Goal: Transaction & Acquisition: Purchase product/service

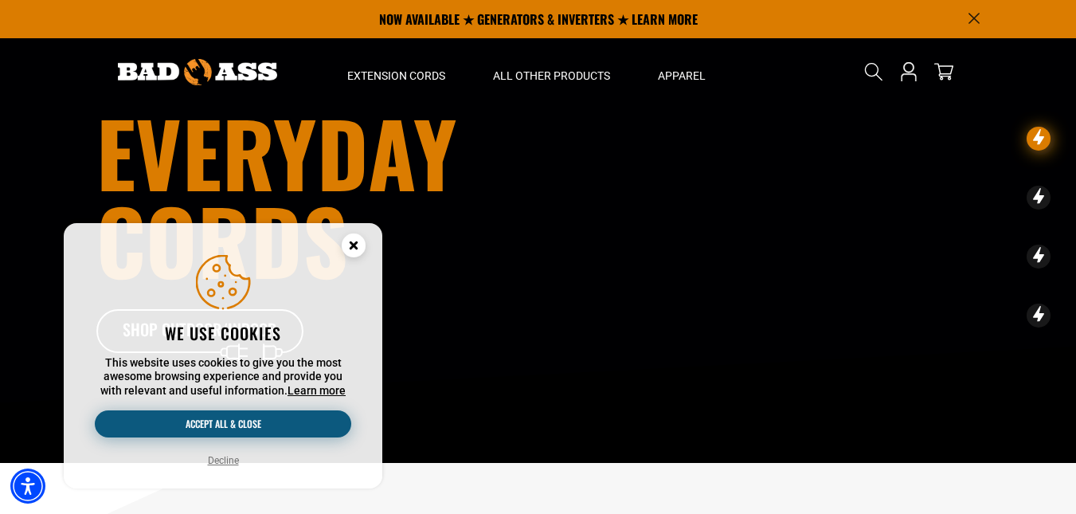
click at [201, 413] on button "Accept all & close" at bounding box center [223, 423] width 256 height 27
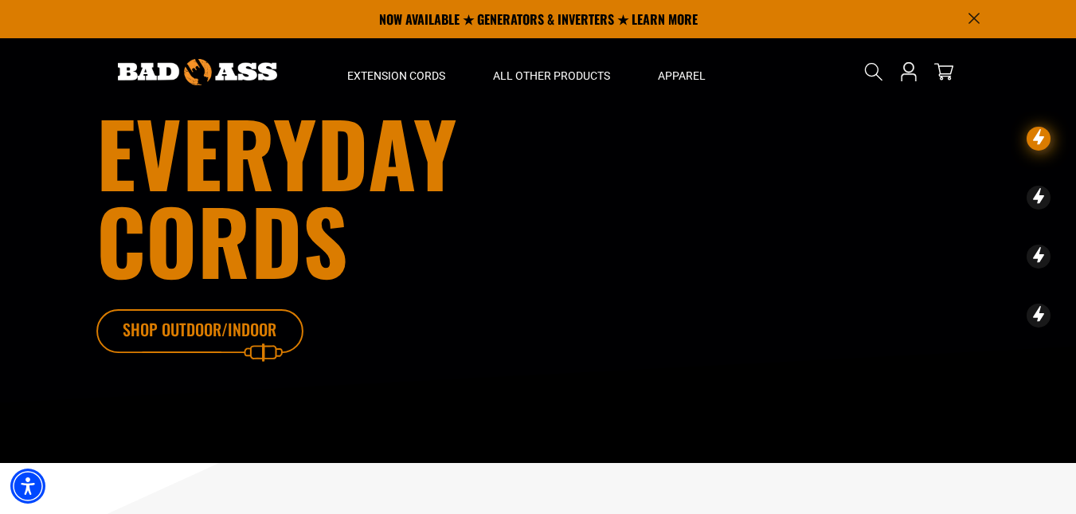
click at [186, 333] on icon at bounding box center [223, 335] width 207 height 52
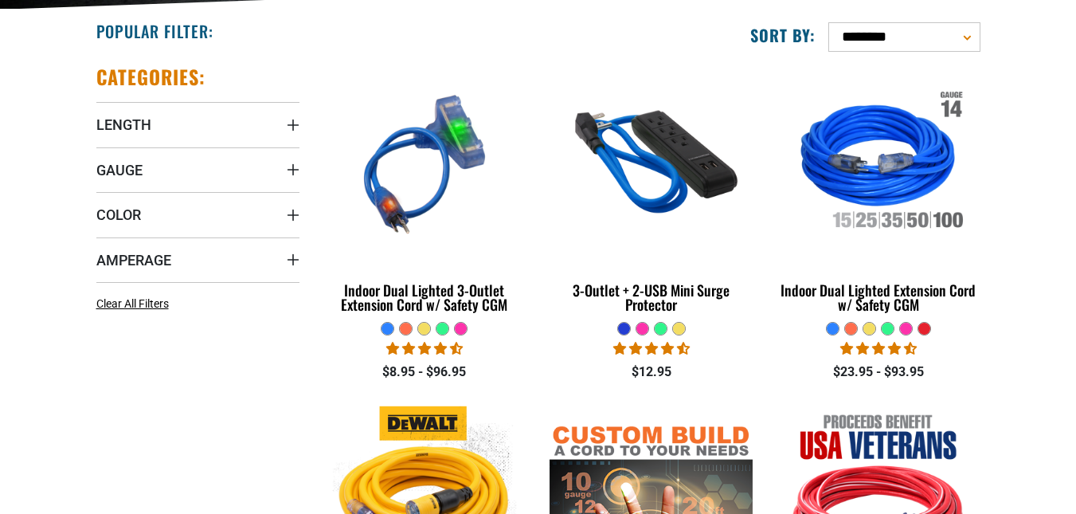
scroll to position [398, 0]
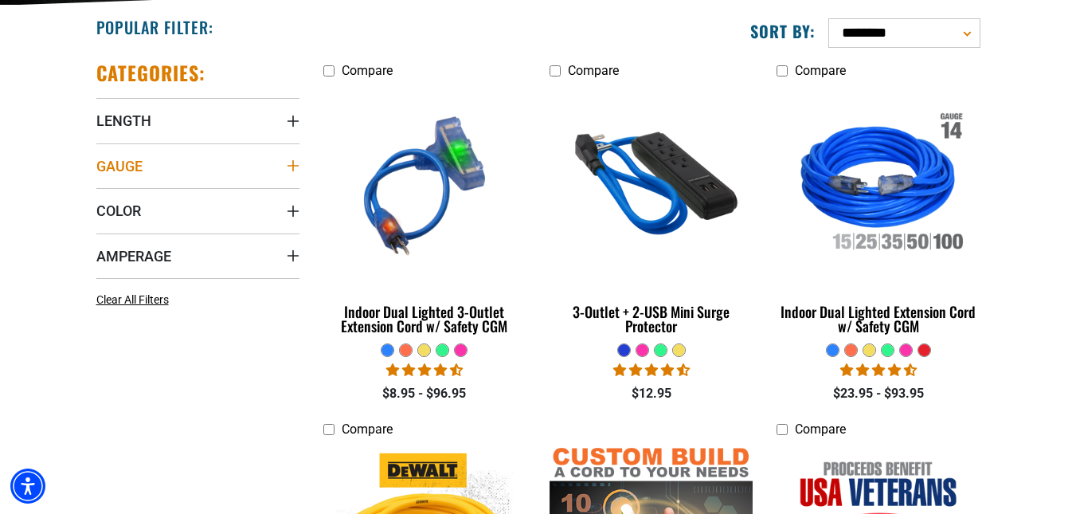
click at [287, 159] on icon "Gauge" at bounding box center [293, 165] width 13 height 13
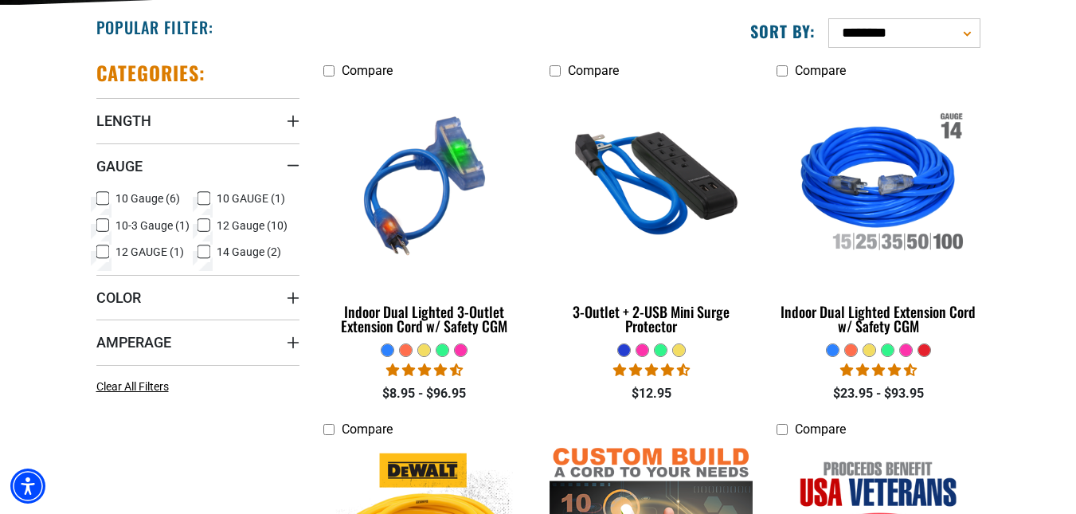
click at [104, 198] on icon at bounding box center [102, 198] width 13 height 21
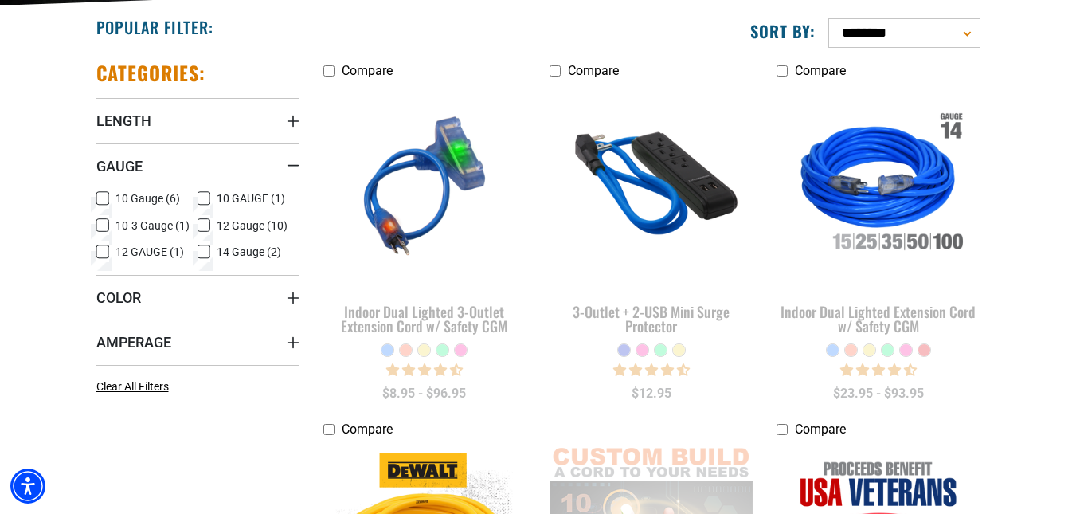
click at [102, 226] on icon at bounding box center [102, 225] width 13 height 21
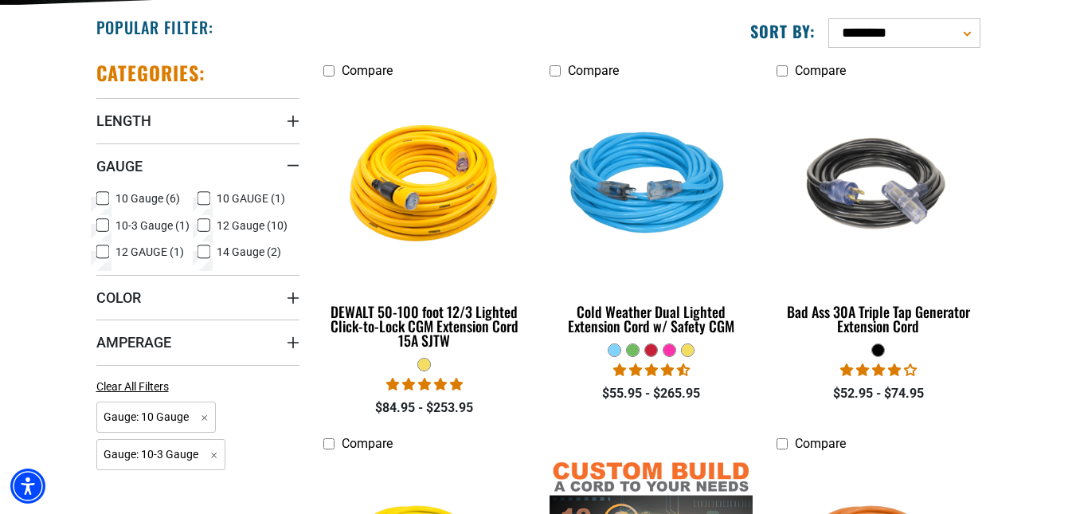
click at [200, 197] on icon at bounding box center [204, 198] width 13 height 21
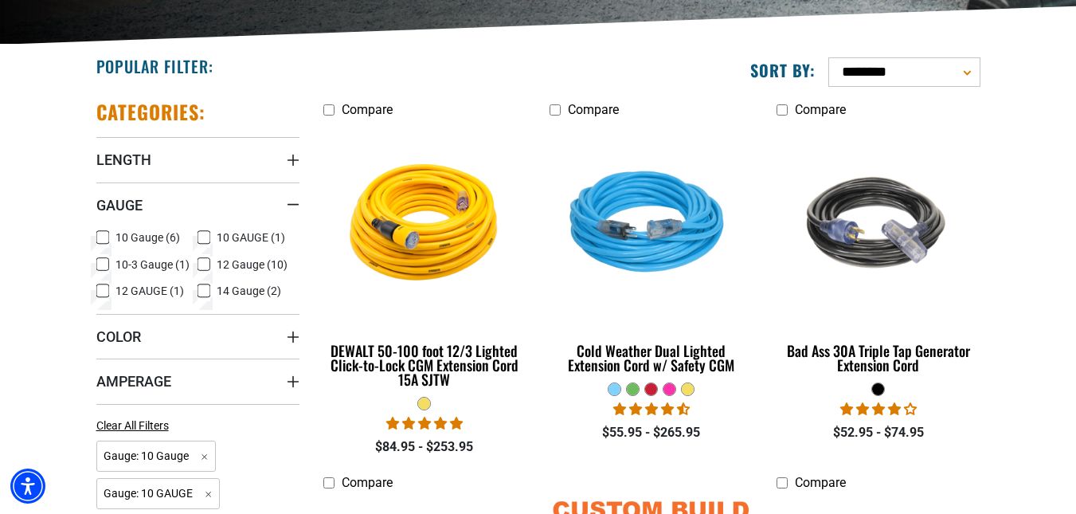
scroll to position [398, 0]
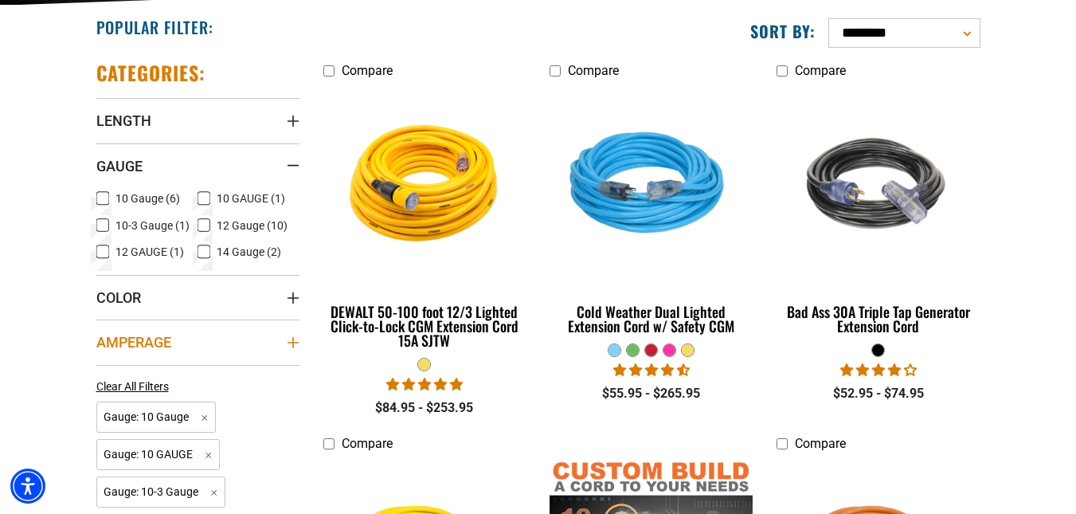
click at [295, 340] on icon "Amperage" at bounding box center [293, 342] width 13 height 13
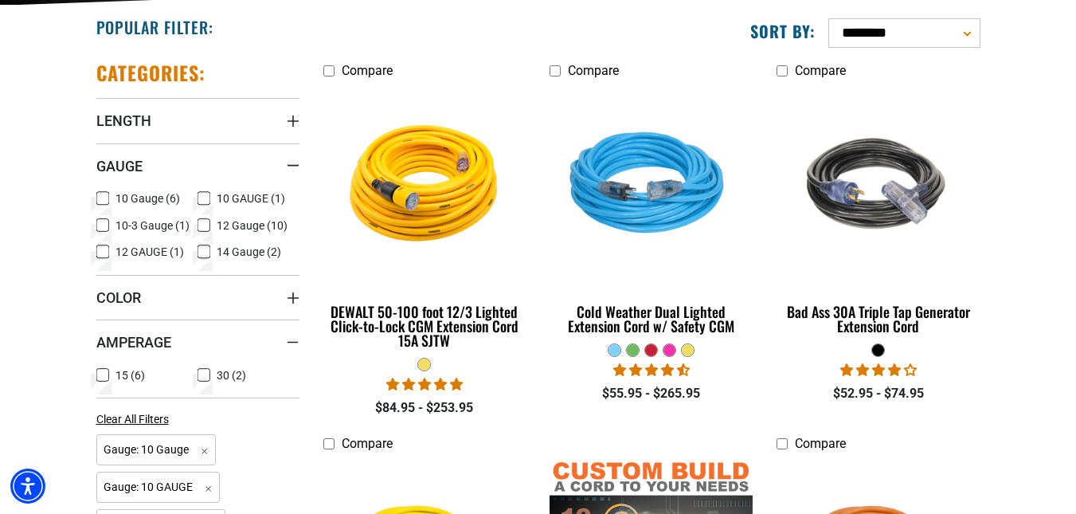
click at [102, 372] on icon at bounding box center [102, 375] width 13 height 21
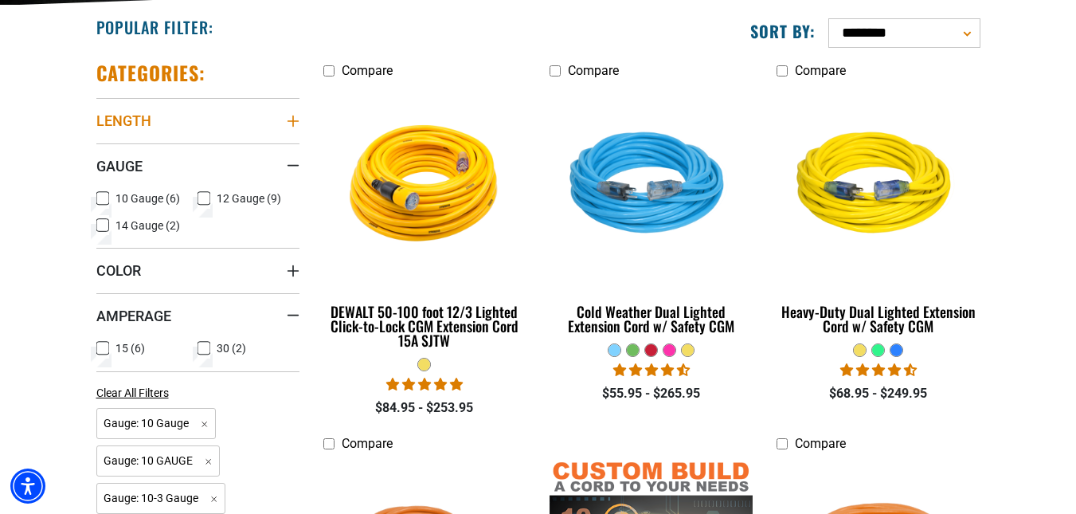
click at [287, 118] on icon "Length" at bounding box center [293, 121] width 13 height 13
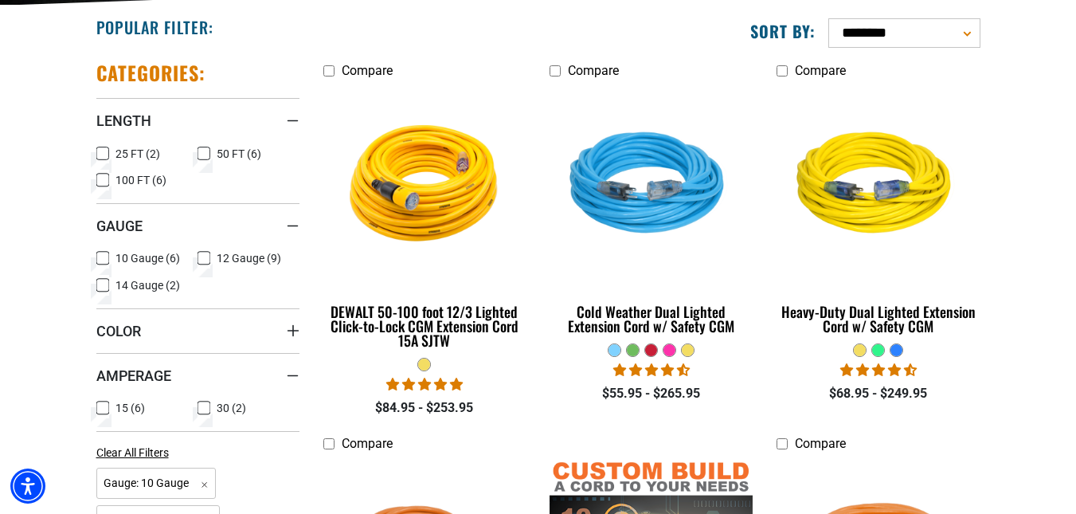
click at [200, 152] on icon at bounding box center [204, 153] width 13 height 21
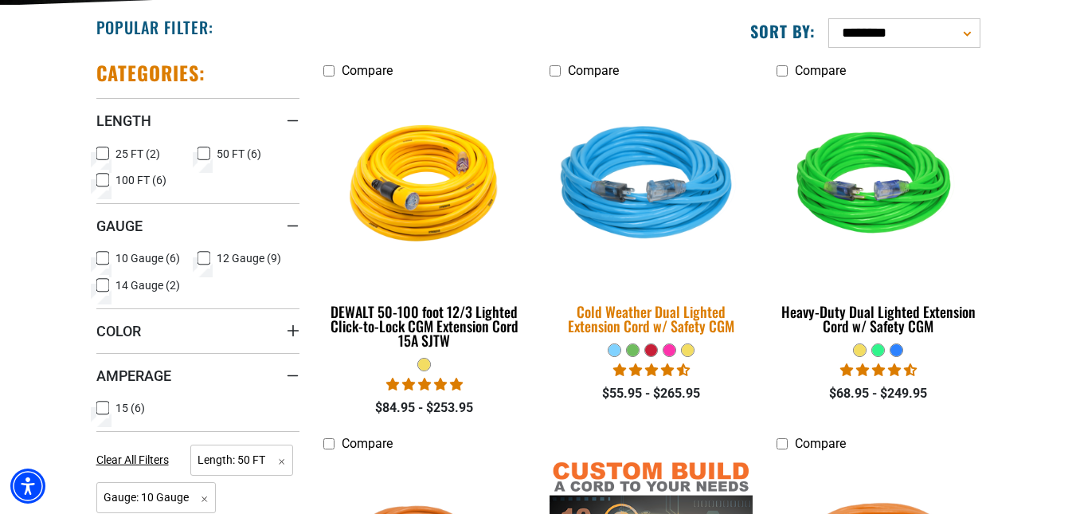
click at [613, 185] on img at bounding box center [651, 186] width 223 height 204
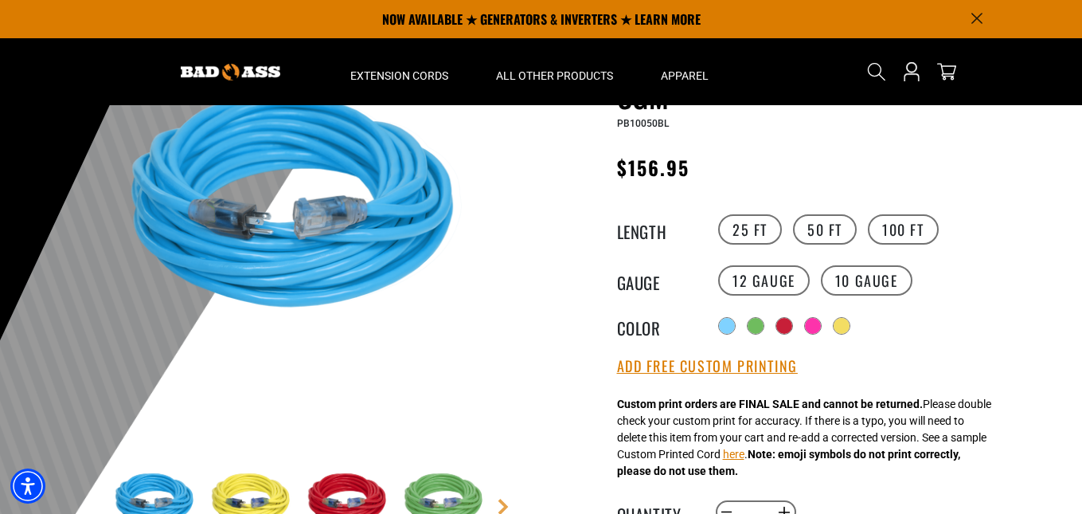
scroll to position [80, 0]
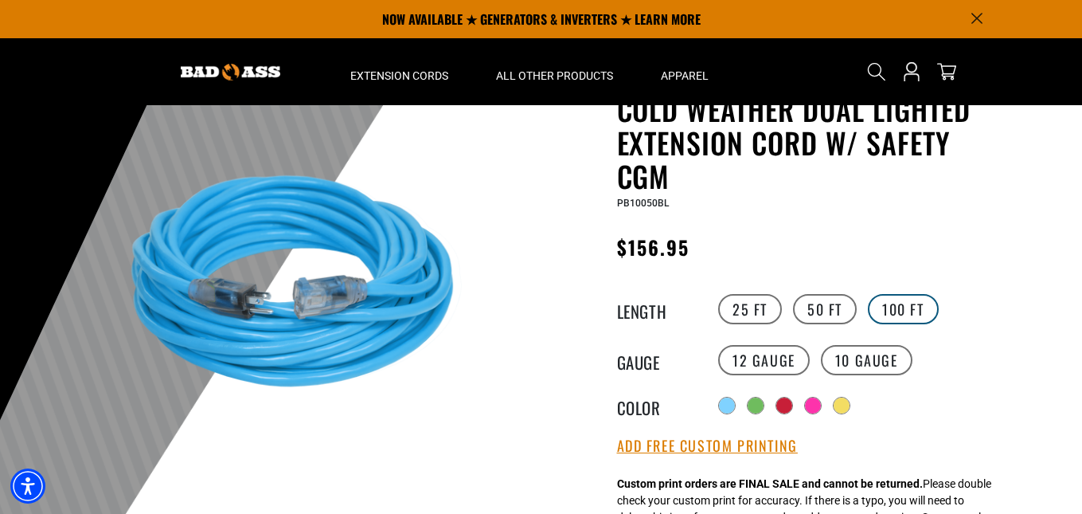
click at [916, 306] on label "100 FT" at bounding box center [903, 309] width 71 height 30
click at [819, 308] on label "50 FT" at bounding box center [825, 309] width 64 height 30
click at [776, 354] on label "12 Gauge" at bounding box center [764, 360] width 92 height 30
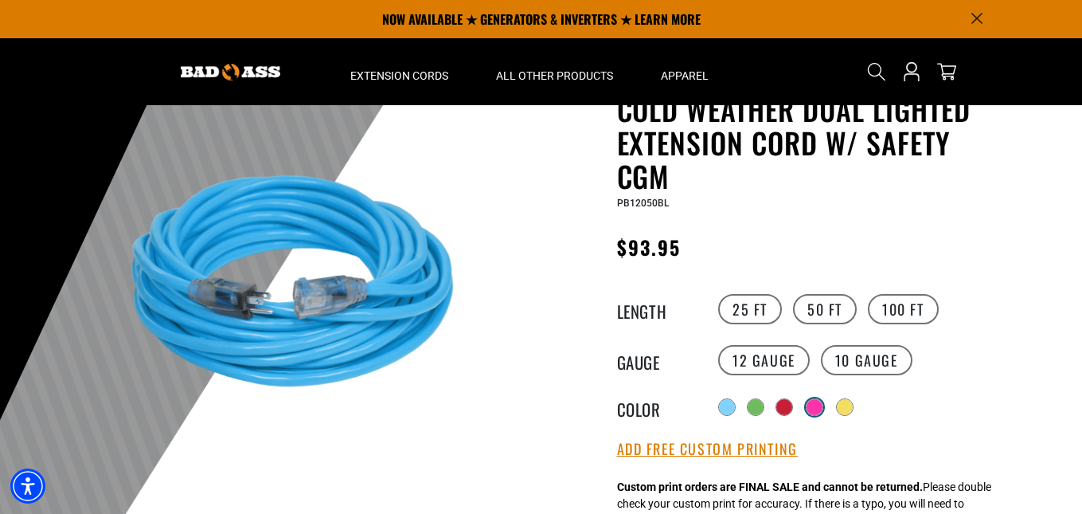
click at [823, 412] on div at bounding box center [815, 407] width 16 height 16
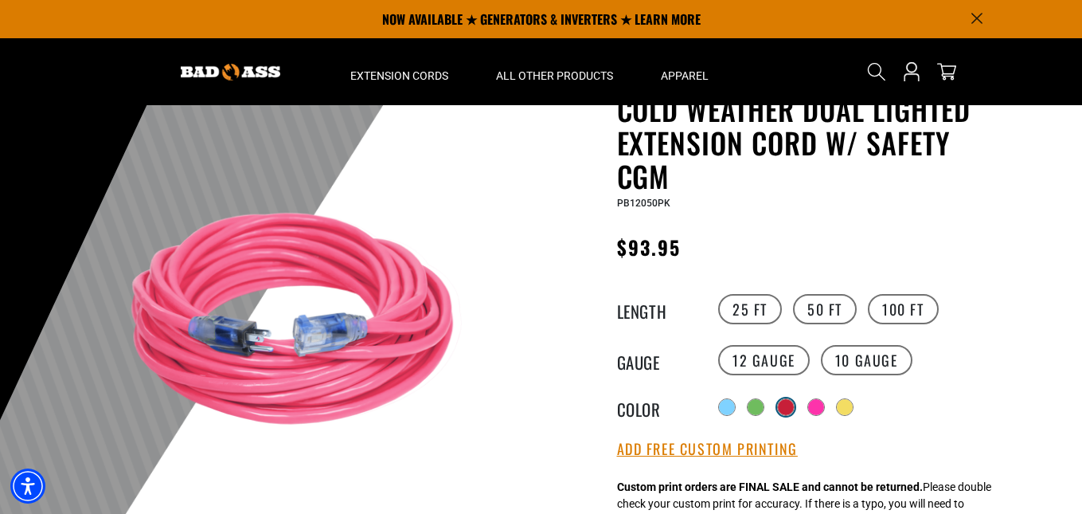
click at [791, 408] on div at bounding box center [786, 407] width 16 height 16
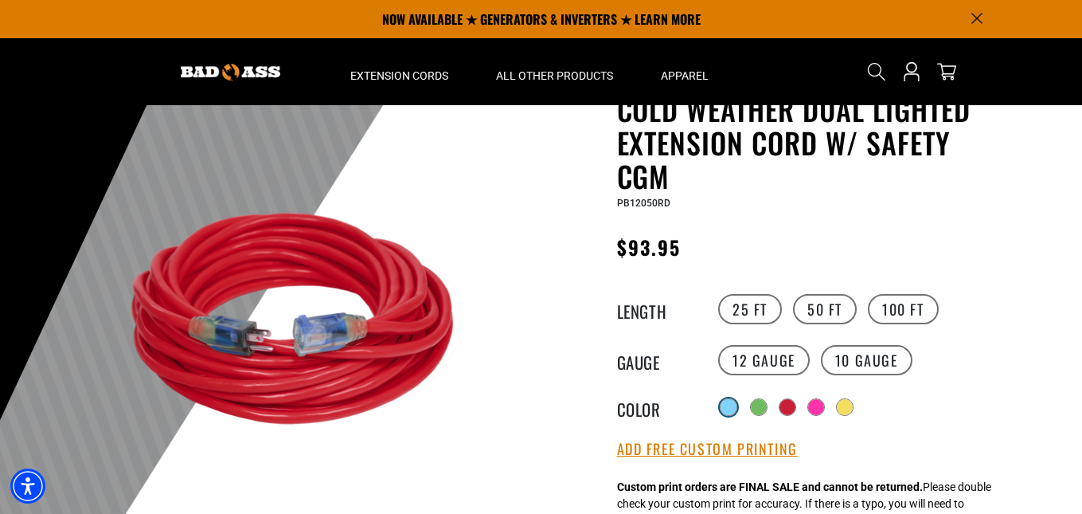
click at [726, 413] on div at bounding box center [729, 407] width 16 height 16
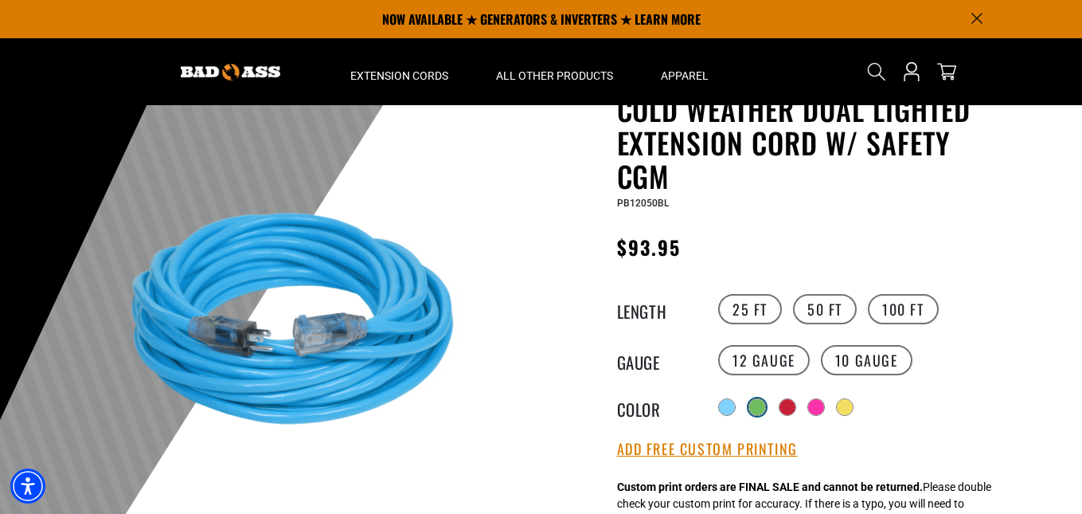
click at [757, 407] on div at bounding box center [757, 407] width 16 height 16
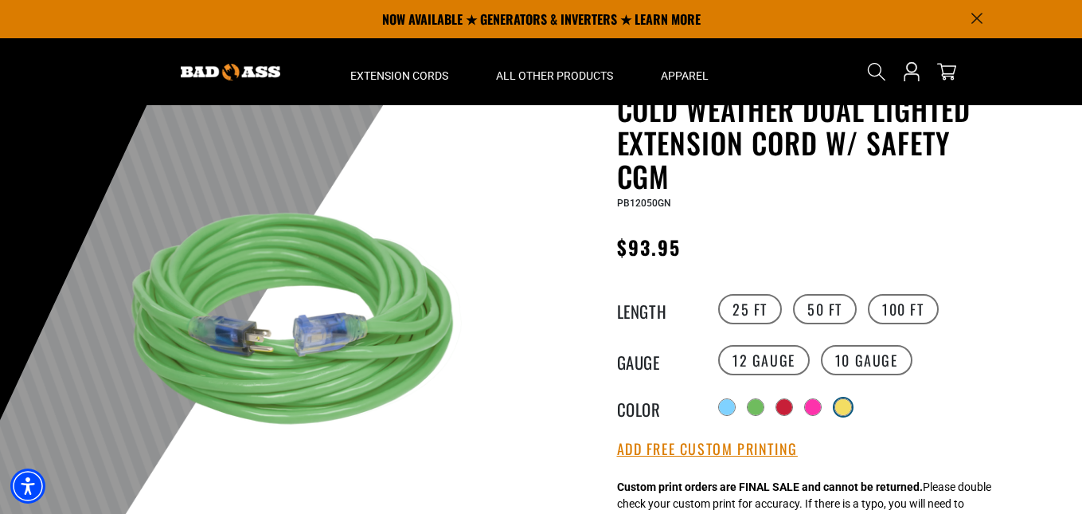
click at [850, 412] on div at bounding box center [843, 407] width 16 height 16
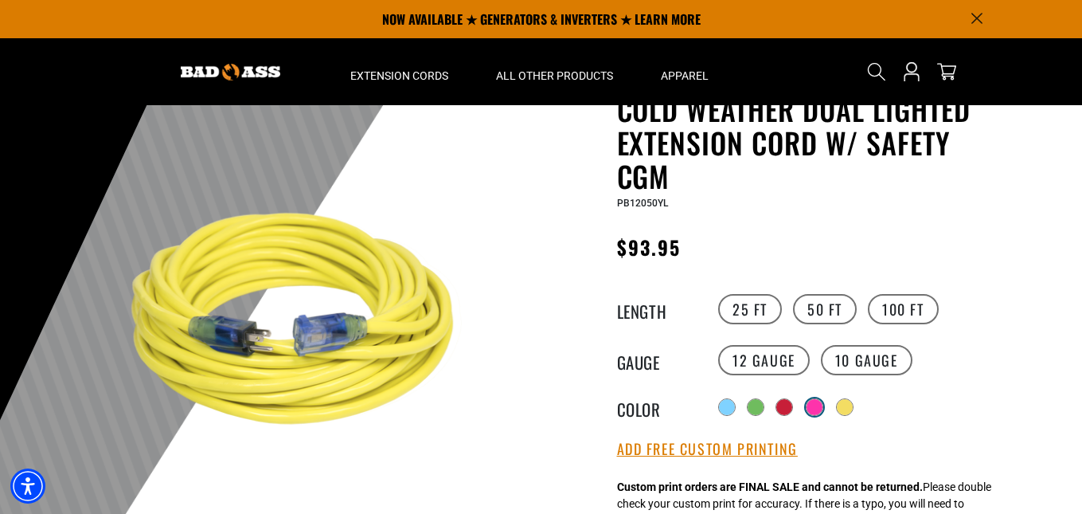
click at [822, 411] on div at bounding box center [815, 407] width 16 height 16
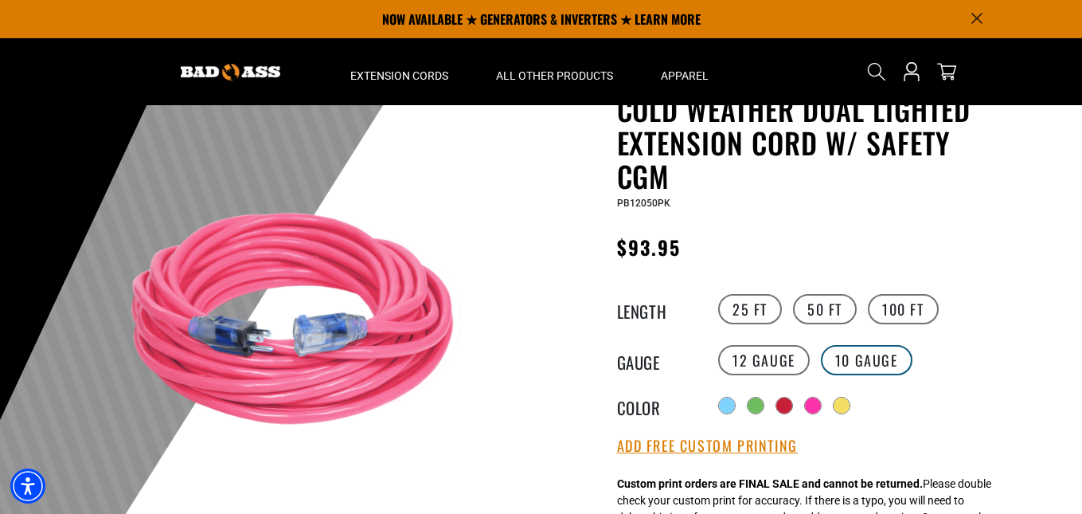
click at [880, 366] on label "10 Gauge" at bounding box center [867, 360] width 92 height 30
click at [765, 315] on label "25 FT" at bounding box center [750, 309] width 64 height 30
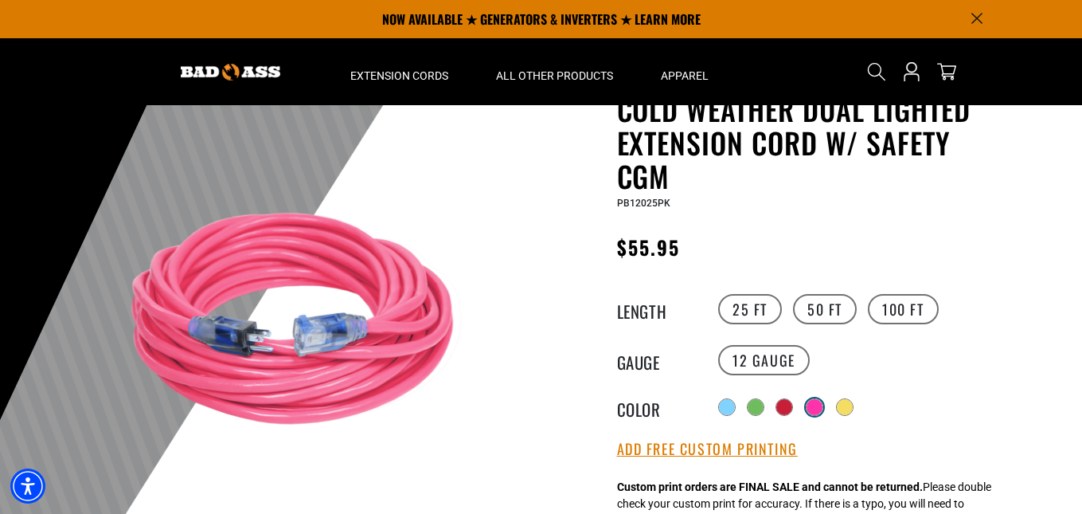
click at [811, 399] on div at bounding box center [815, 407] width 16 height 16
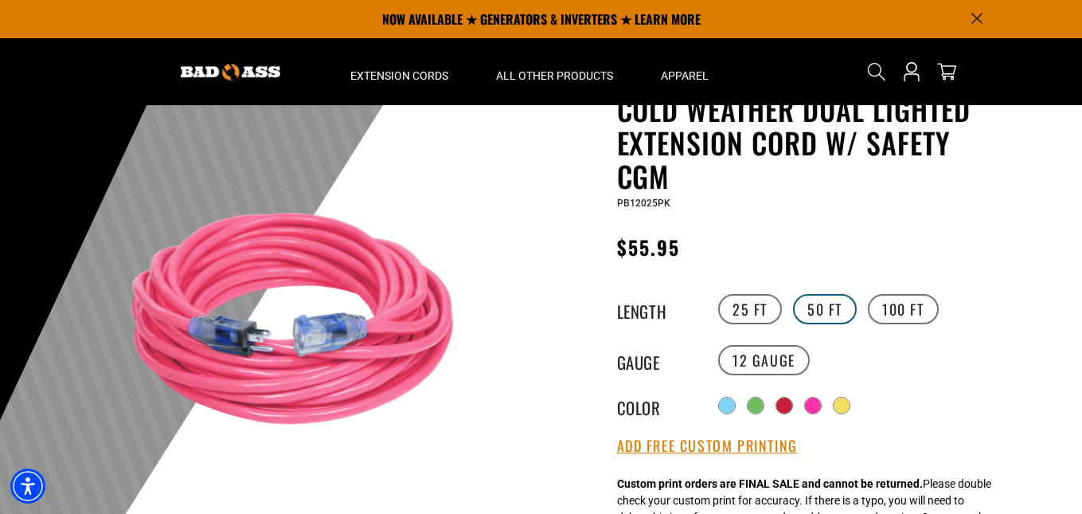
click at [812, 307] on label "50 FT" at bounding box center [825, 309] width 64 height 30
click at [829, 354] on label "10 Gauge" at bounding box center [867, 360] width 92 height 30
click at [758, 311] on label "25 FT" at bounding box center [750, 309] width 64 height 30
click at [816, 311] on label "50 FT" at bounding box center [825, 309] width 64 height 30
click at [875, 373] on label "10 Gauge" at bounding box center [867, 360] width 92 height 30
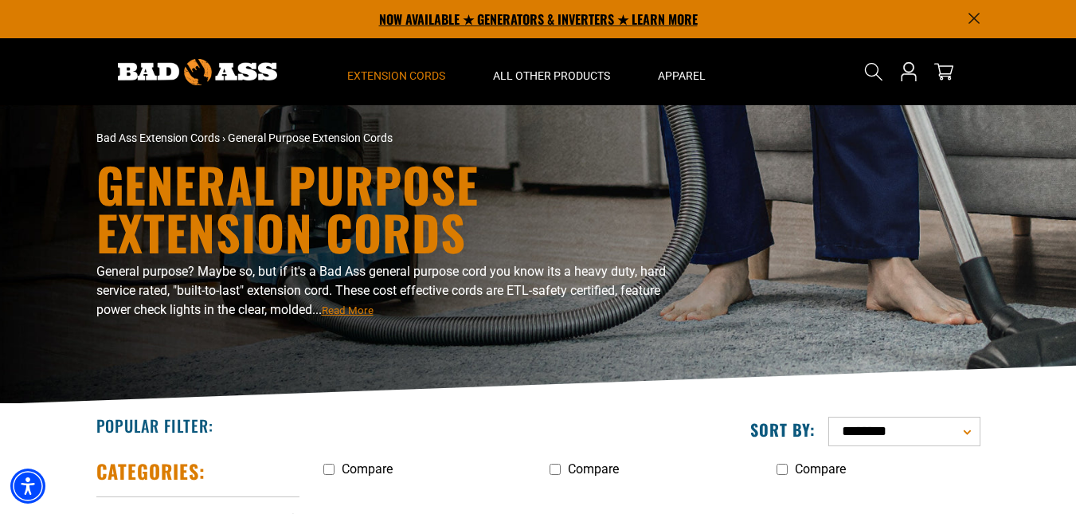
click at [506, 19] on p "NOW AVAILABLE ★ GENERATORS & INVERTERS ★ LEARN MORE" at bounding box center [538, 19] width 884 height 38
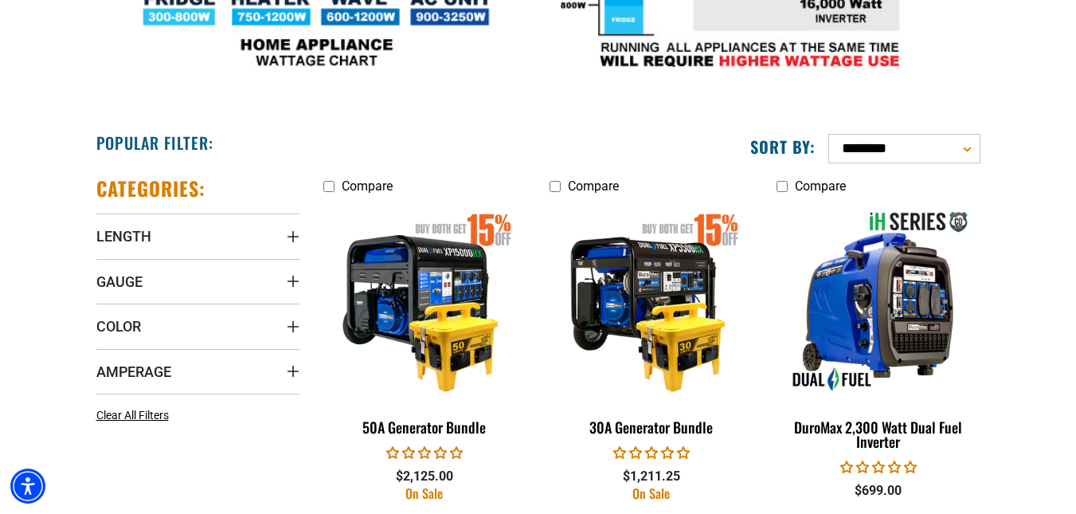
scroll to position [796, 0]
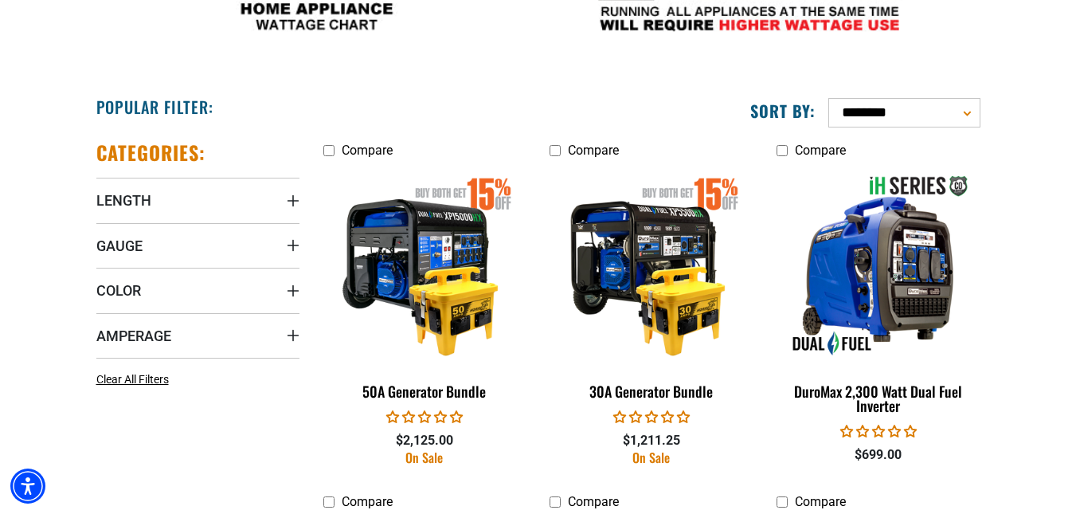
click at [897, 101] on select "**********" at bounding box center [904, 112] width 152 height 29
select select "**********"
click at [828, 98] on select "**********" at bounding box center [904, 112] width 152 height 29
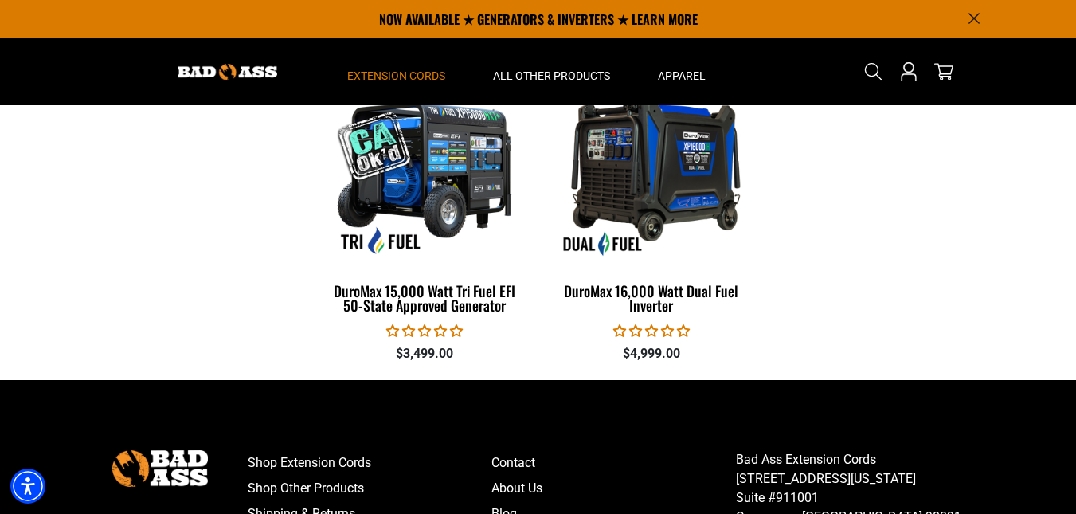
scroll to position [3233, 0]
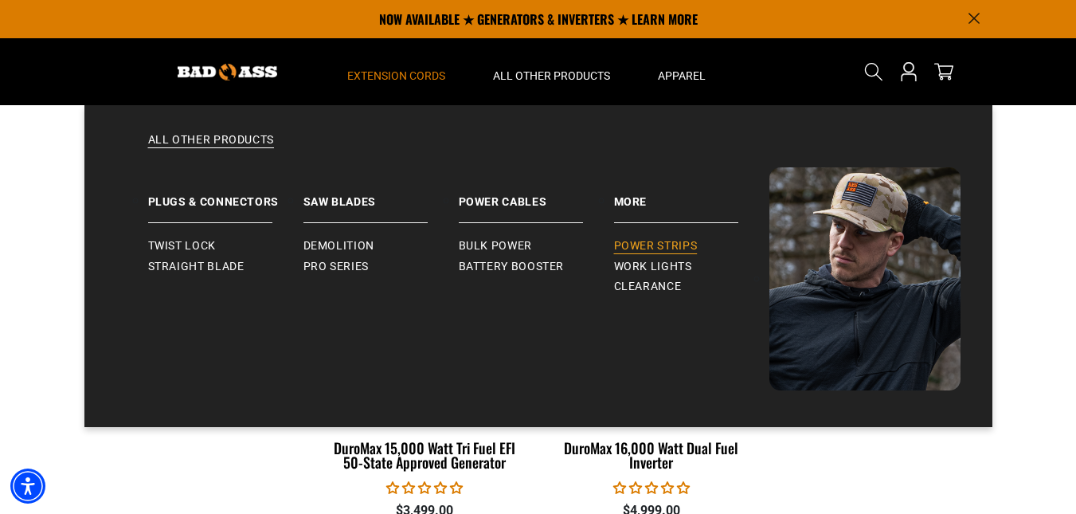
click at [666, 246] on span "Power Strips" at bounding box center [656, 246] width 84 height 14
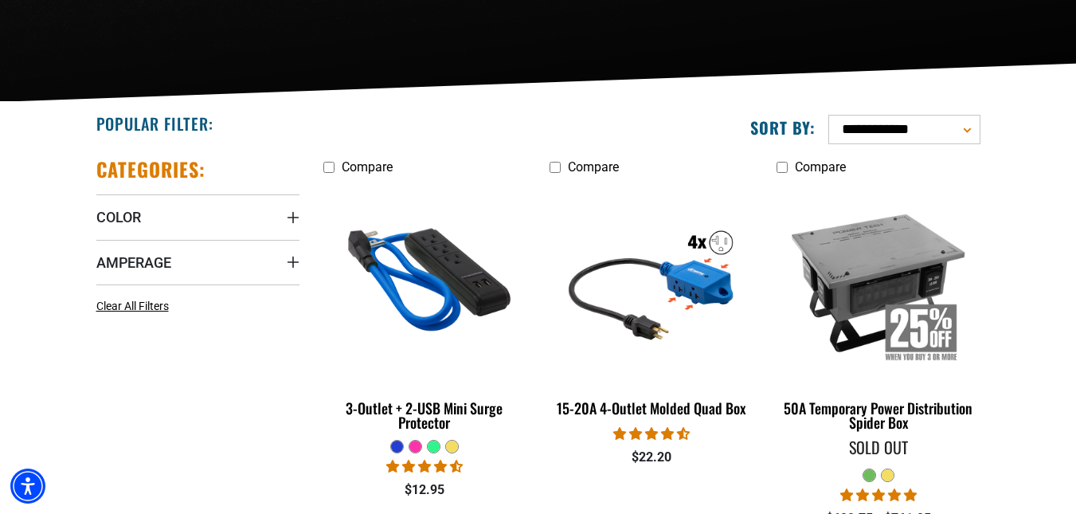
scroll to position [398, 0]
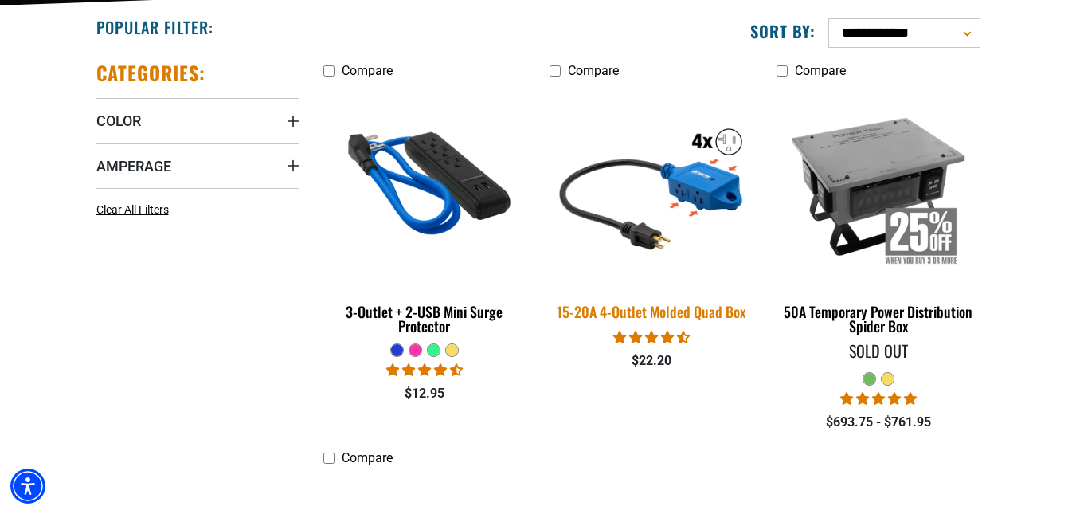
click at [700, 182] on img at bounding box center [651, 186] width 223 height 204
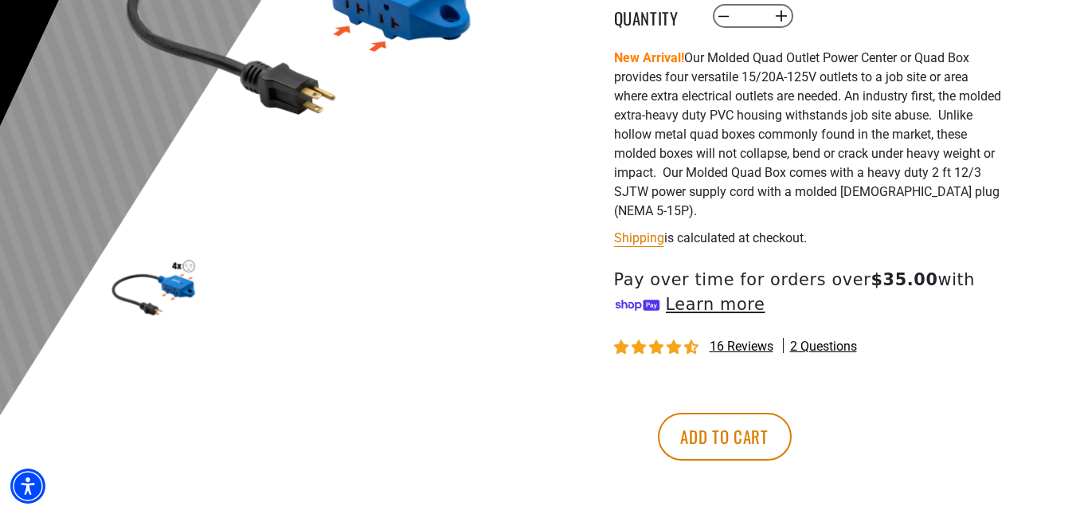
scroll to position [478, 0]
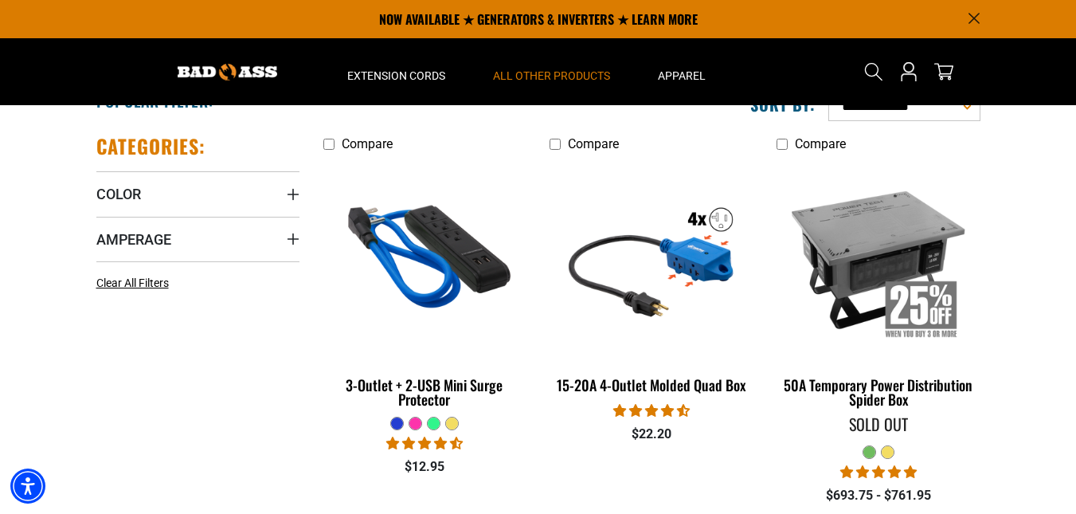
scroll to position [319, 0]
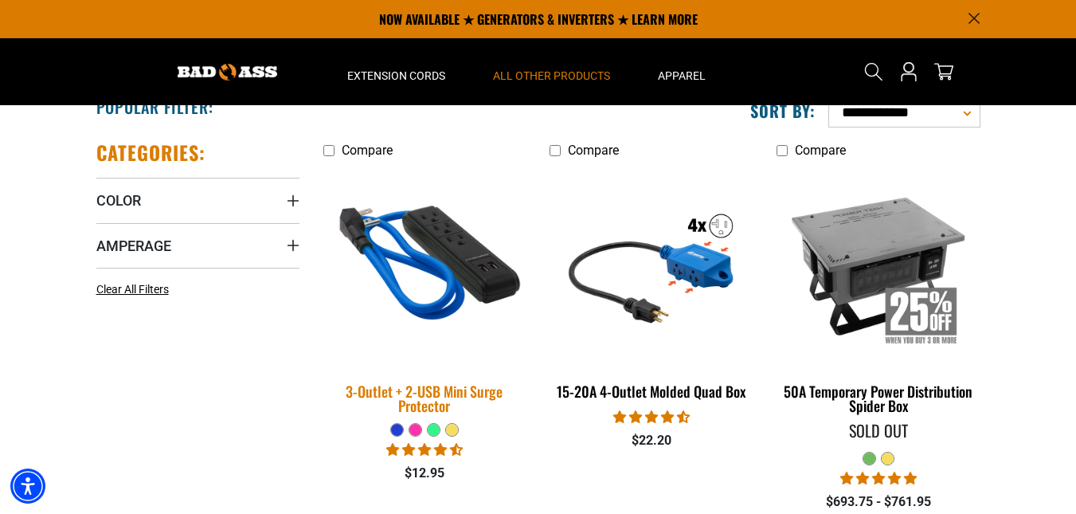
click at [461, 241] on img at bounding box center [424, 265] width 223 height 204
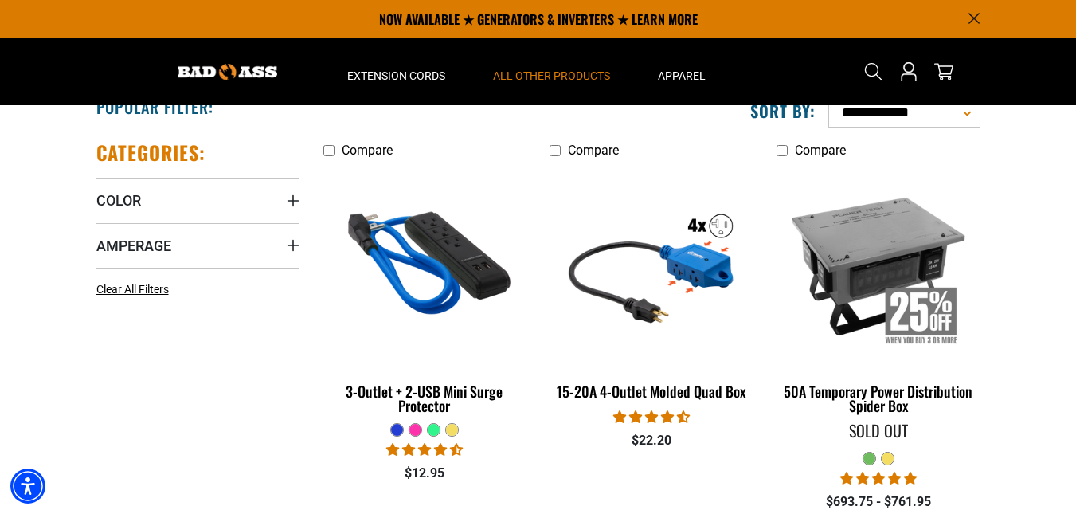
scroll to position [80, 0]
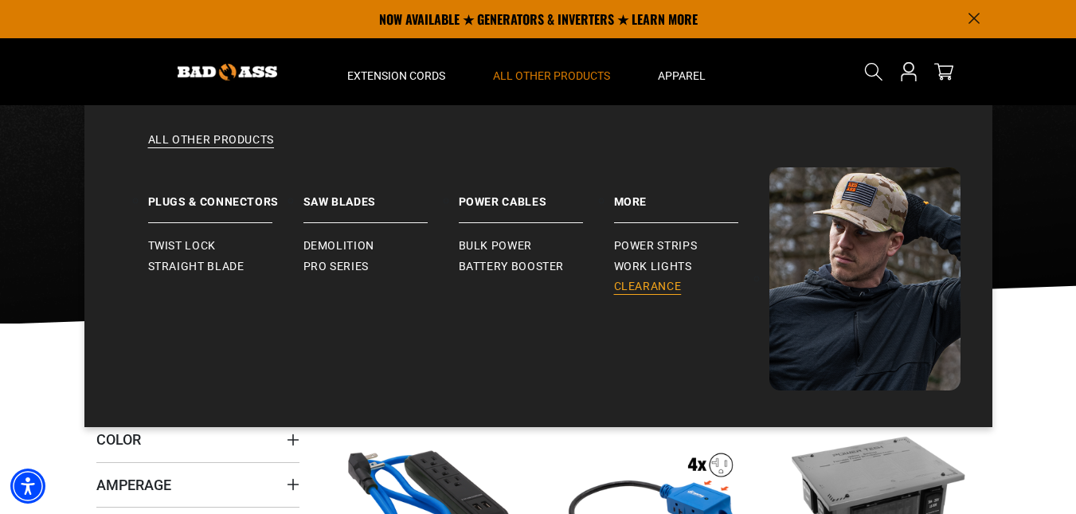
click at [623, 284] on span "Clearance" at bounding box center [648, 287] width 68 height 14
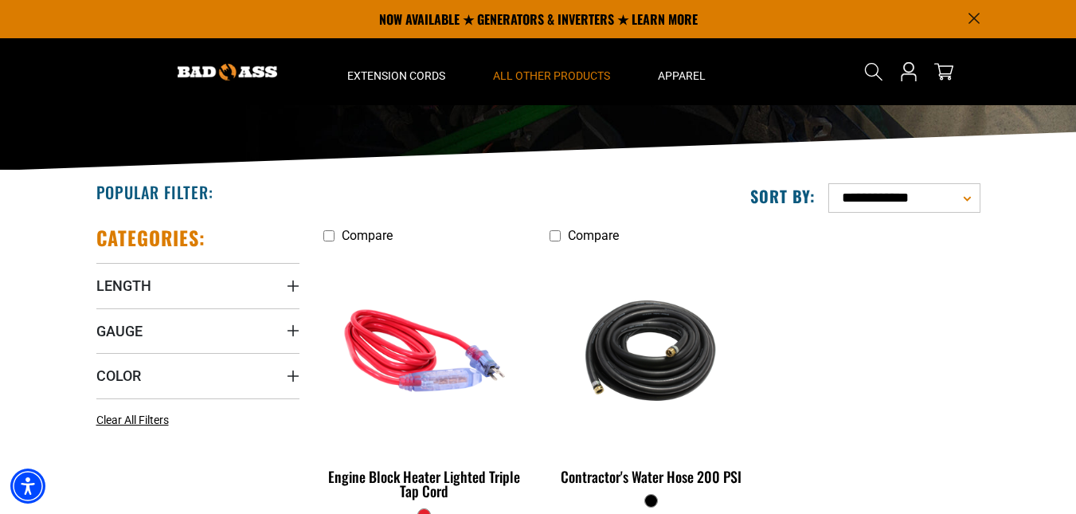
scroll to position [159, 0]
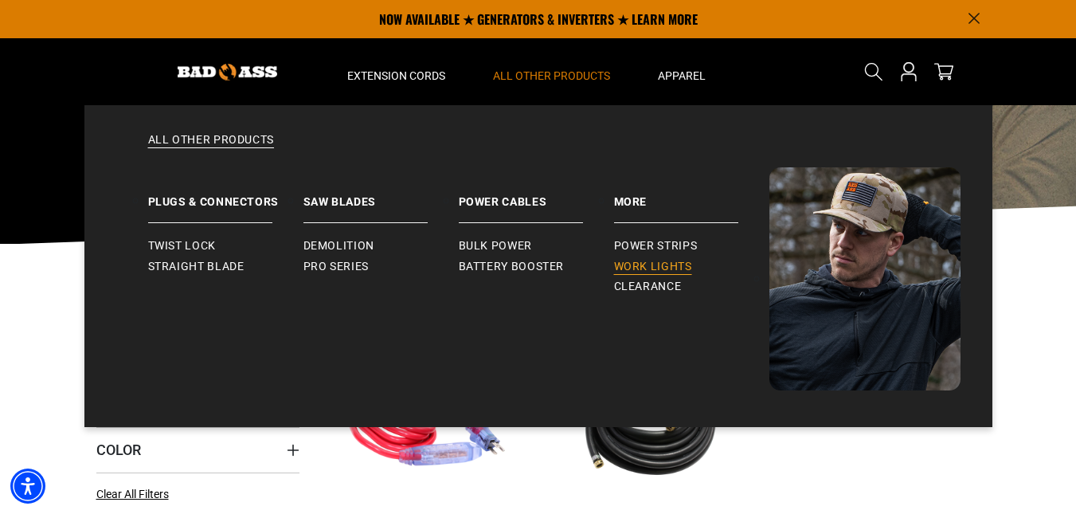
click at [628, 262] on span "Work Lights" at bounding box center [653, 267] width 78 height 14
